Goal: Information Seeking & Learning: Learn about a topic

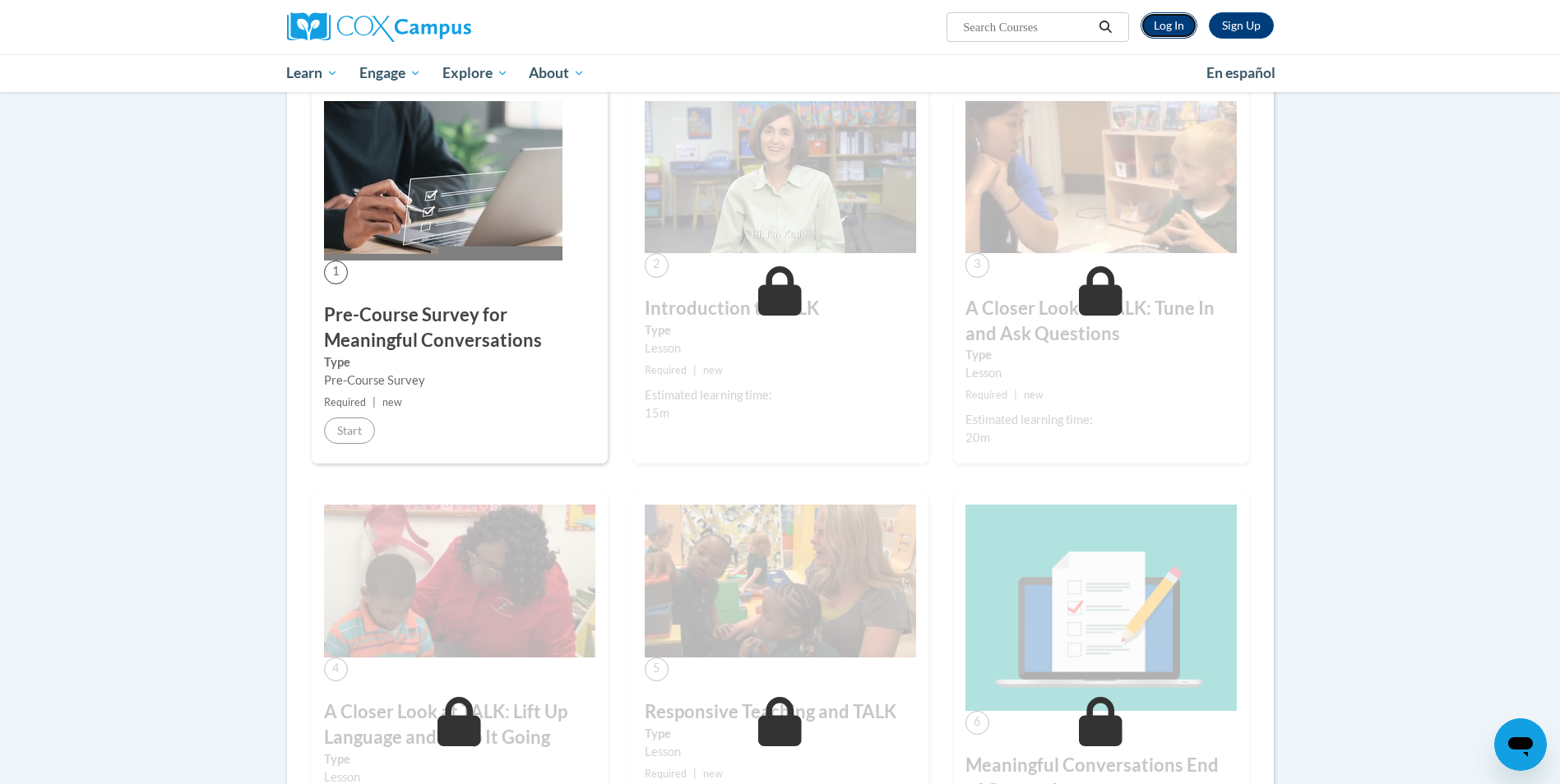
click at [1178, 25] on link "Log In" at bounding box center [1168, 25] width 57 height 26
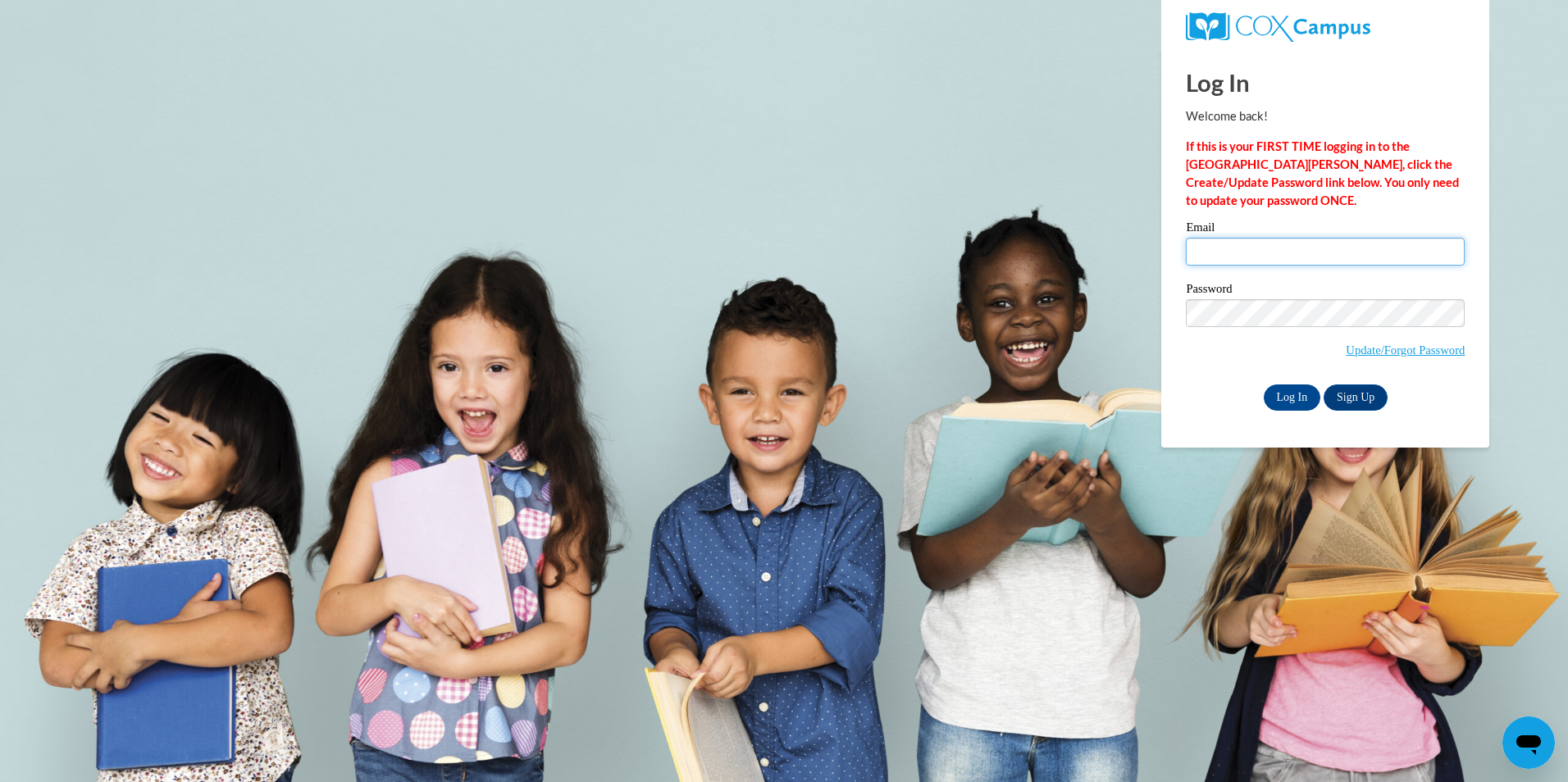
click at [1297, 251] on input "Email" at bounding box center [1325, 251] width 279 height 28
type input "DMitchell@lcsnw.org"
click at [1264, 385] on input "Log In" at bounding box center [1293, 397] width 58 height 26
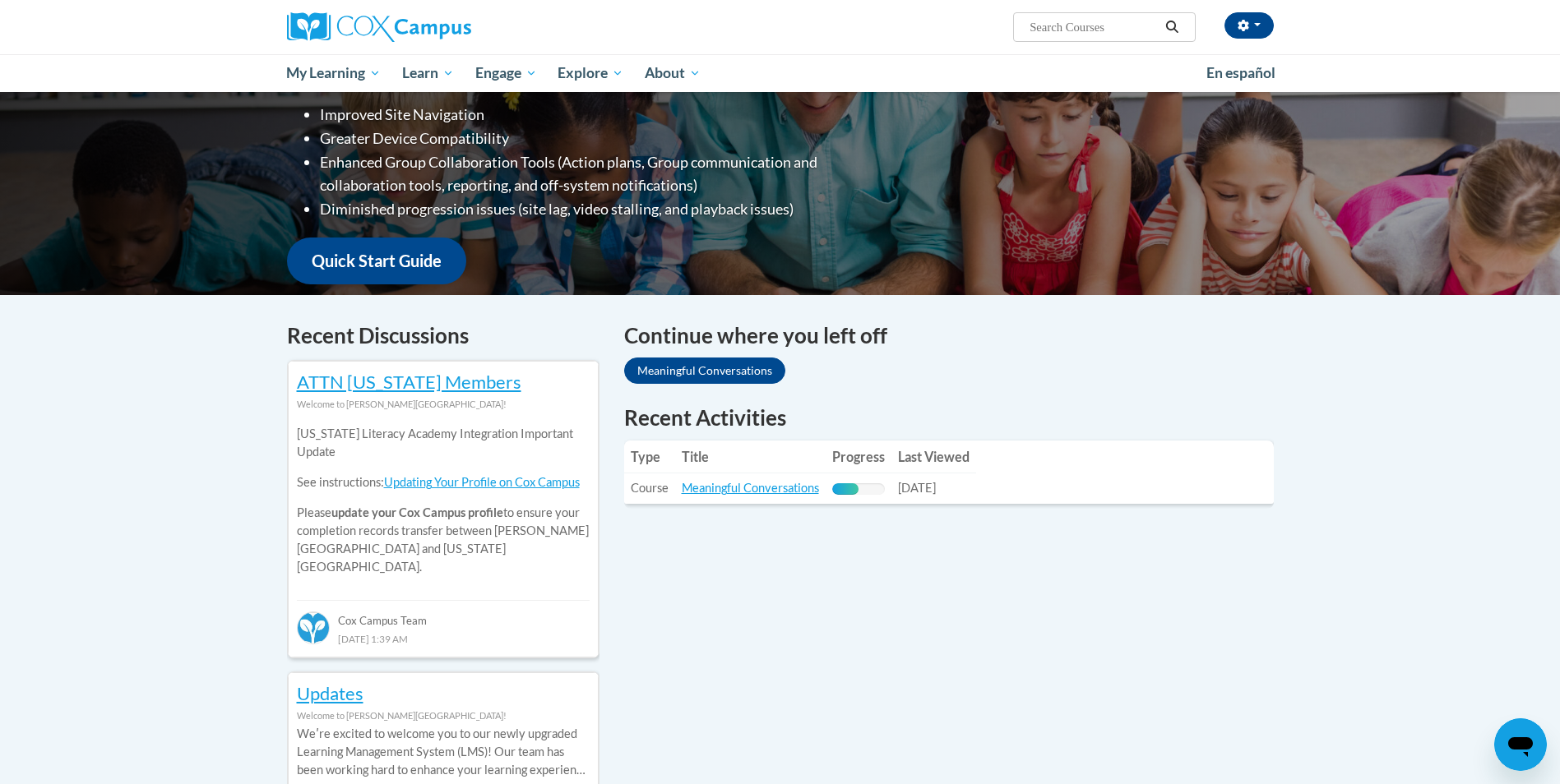
scroll to position [298, 0]
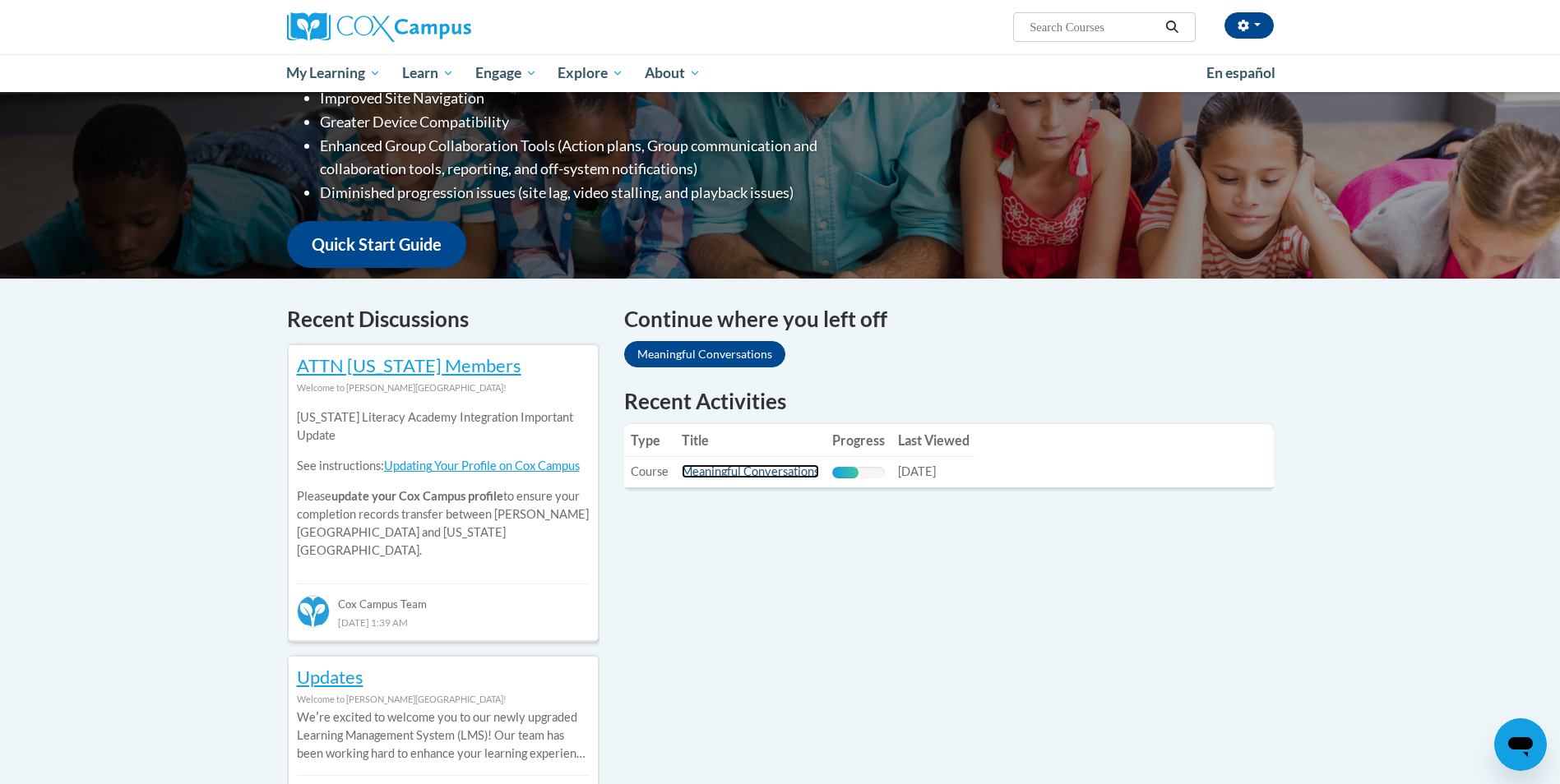
click at [715, 468] on link "Meaningful Conversations" at bounding box center [750, 471] width 138 height 14
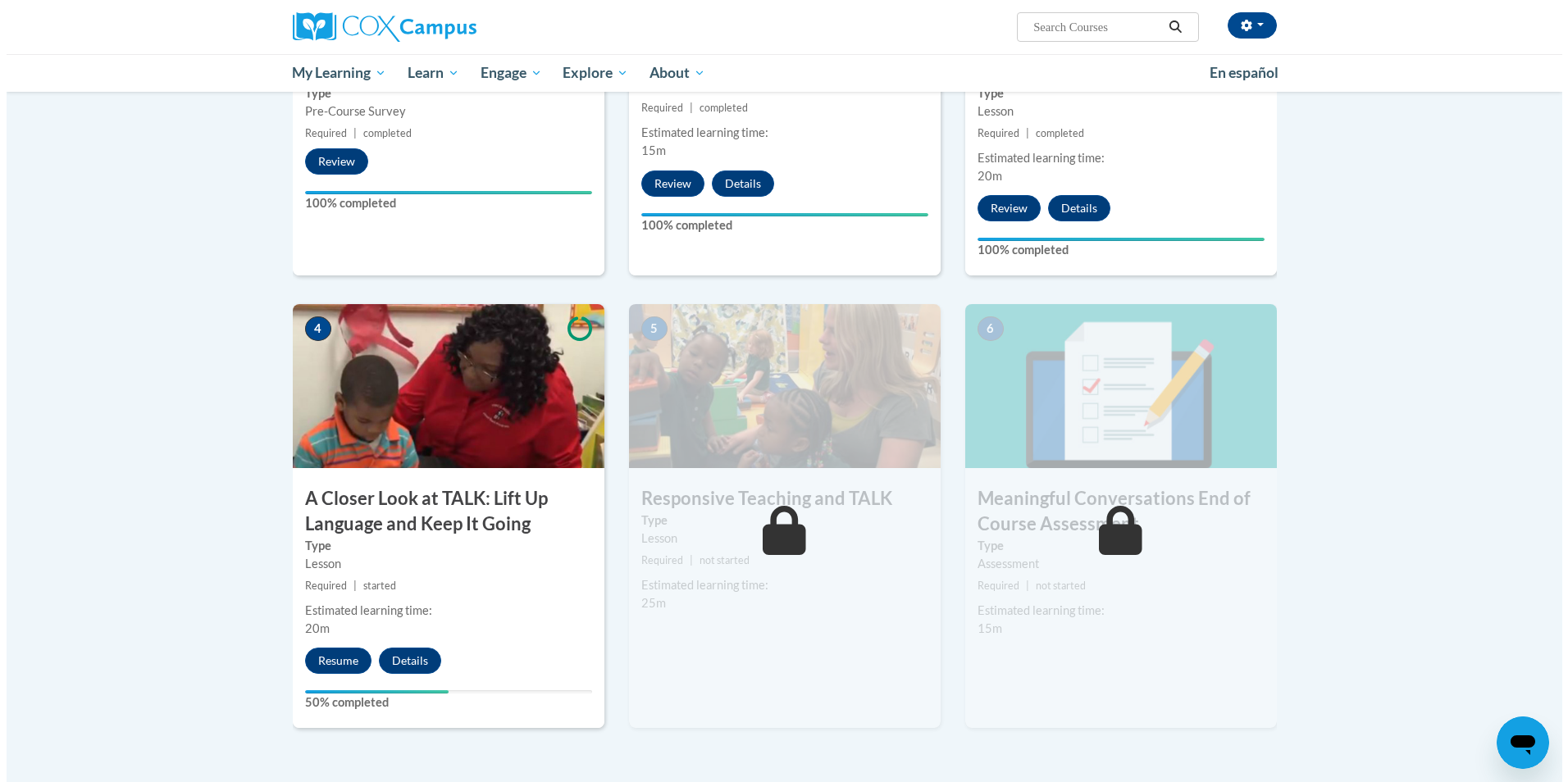
scroll to position [633, 0]
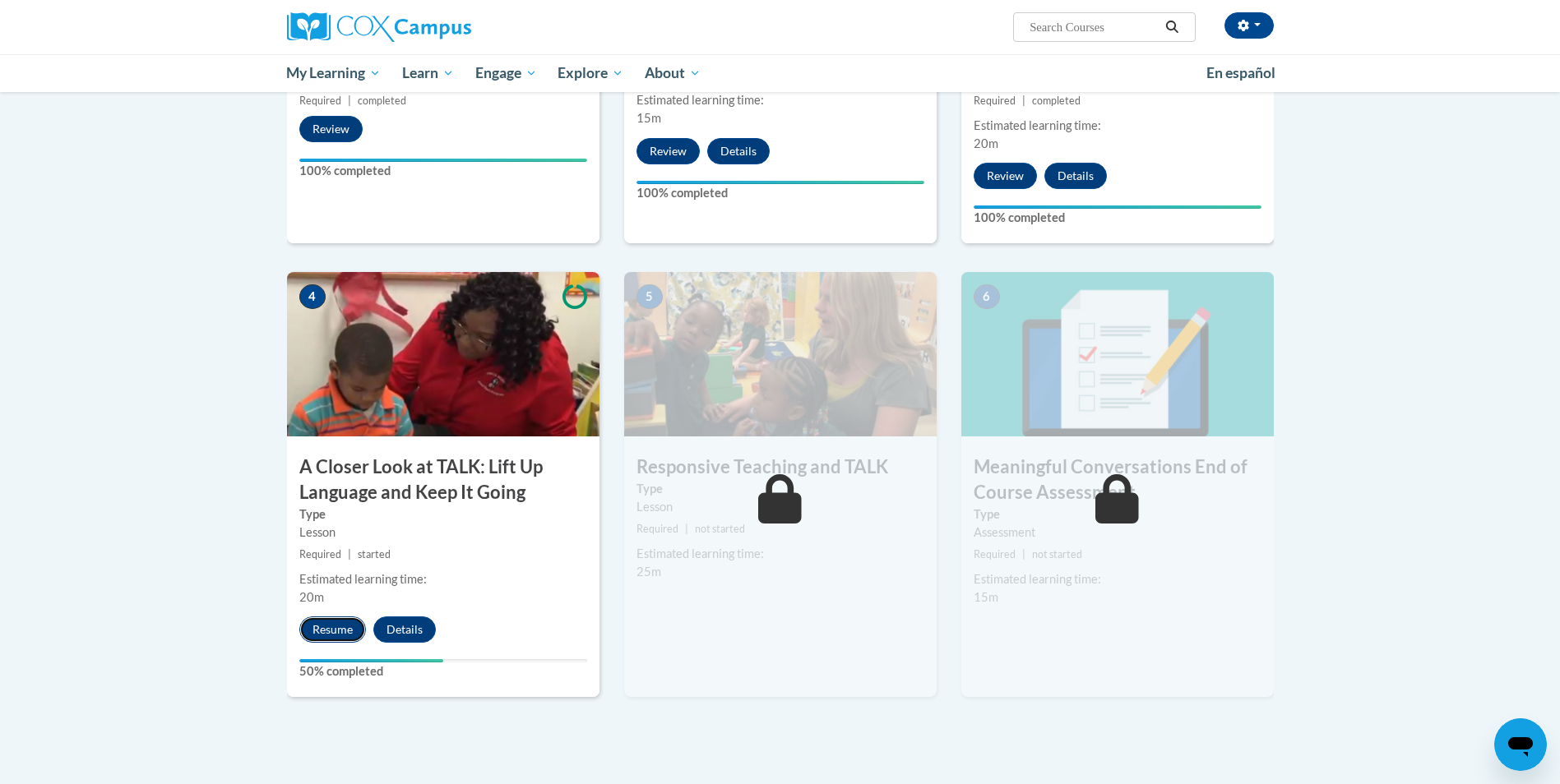
click at [342, 630] on button "Resume" at bounding box center [332, 629] width 66 height 26
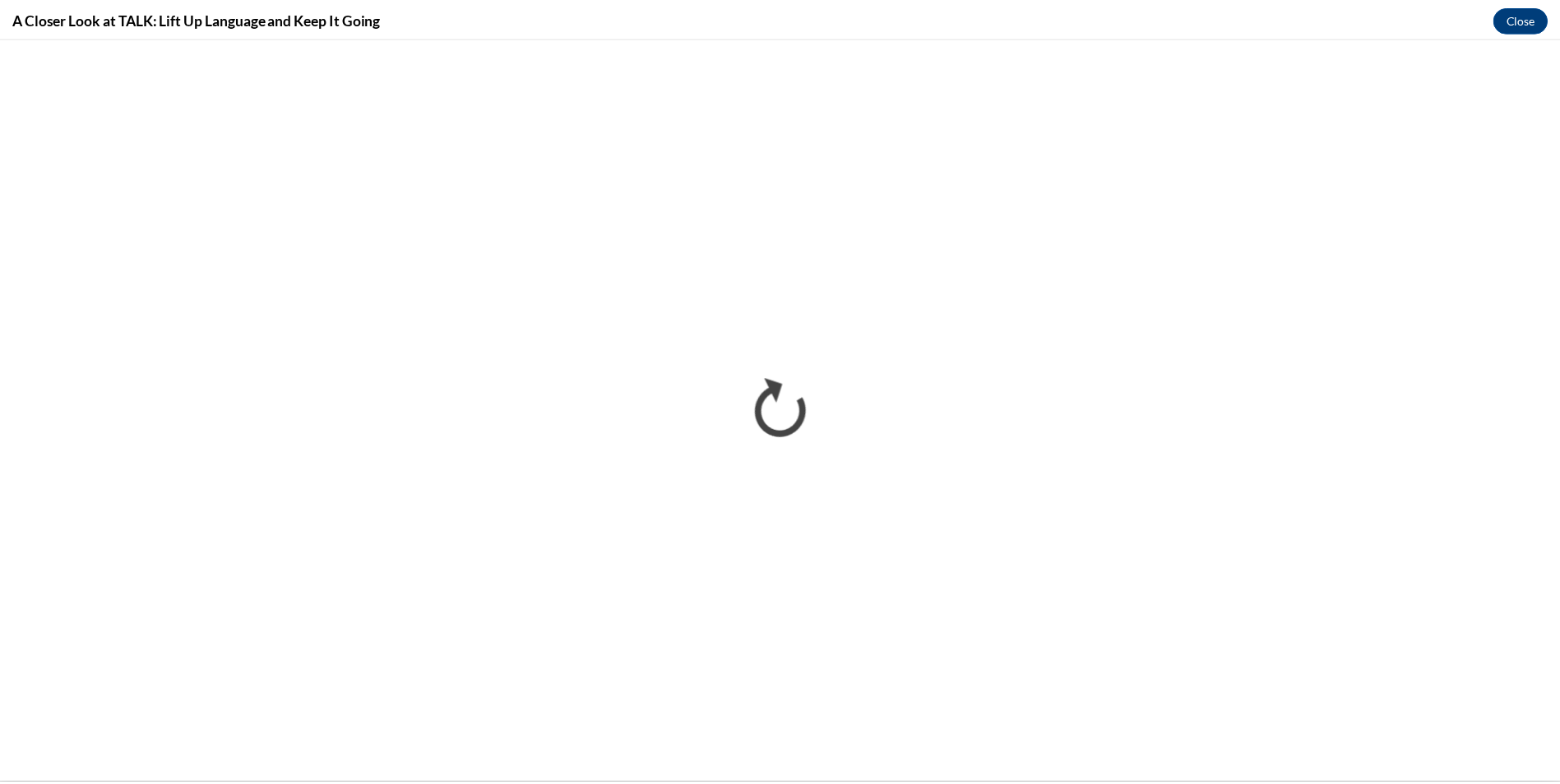
scroll to position [0, 0]
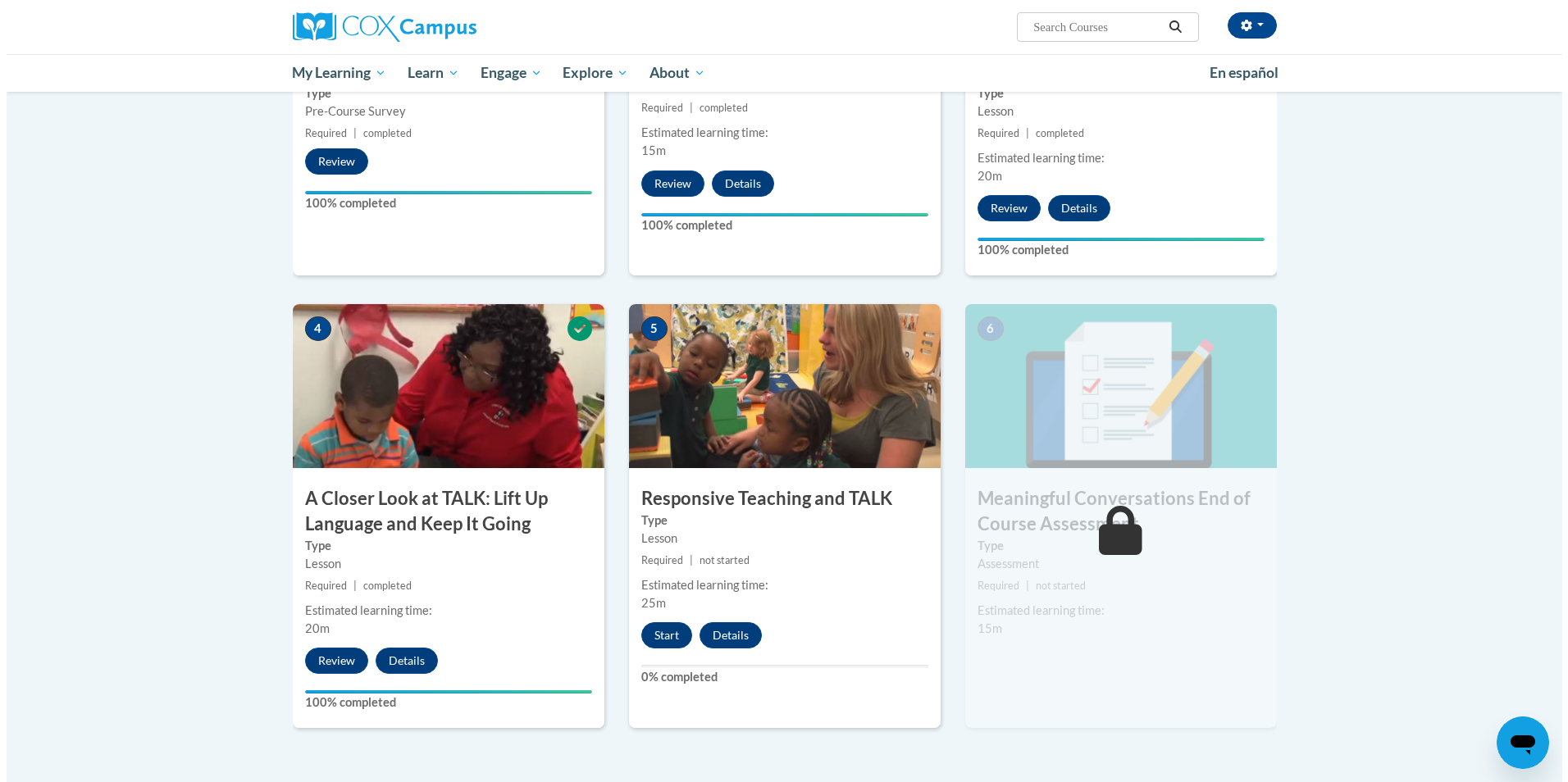
scroll to position [617, 0]
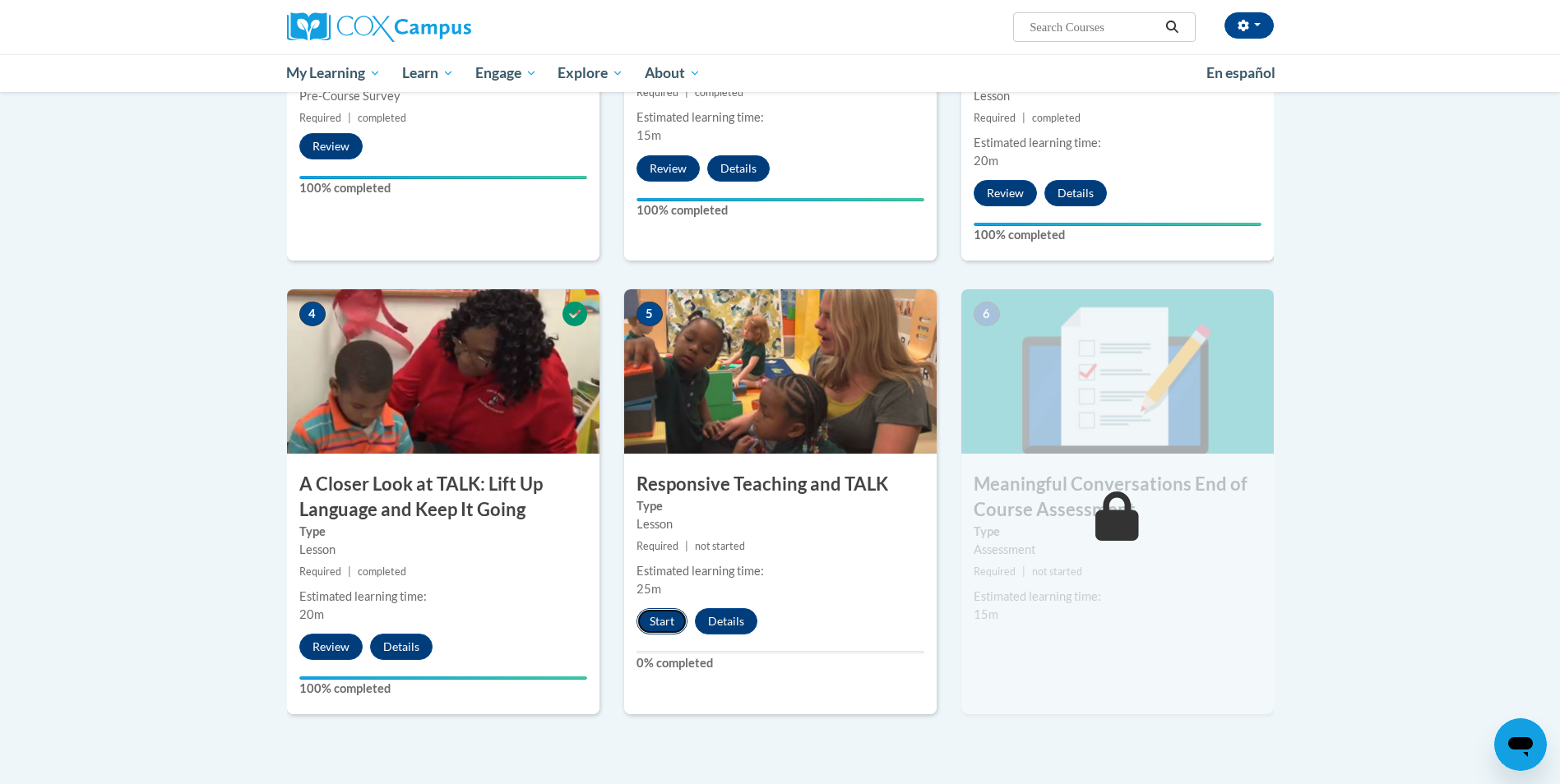
click at [652, 628] on button "Start" at bounding box center [661, 620] width 51 height 26
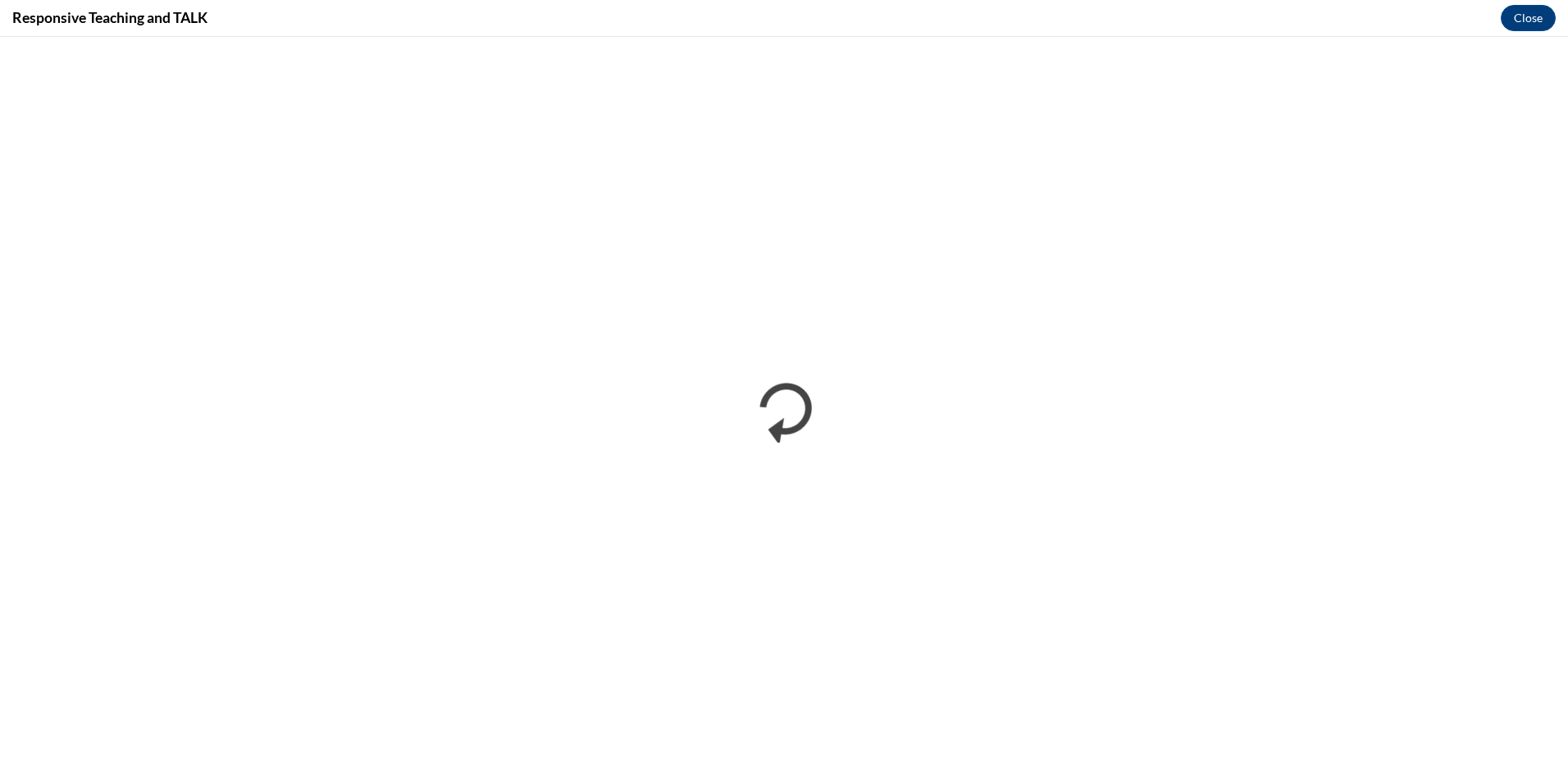
scroll to position [0, 0]
